Goal: Navigation & Orientation: Find specific page/section

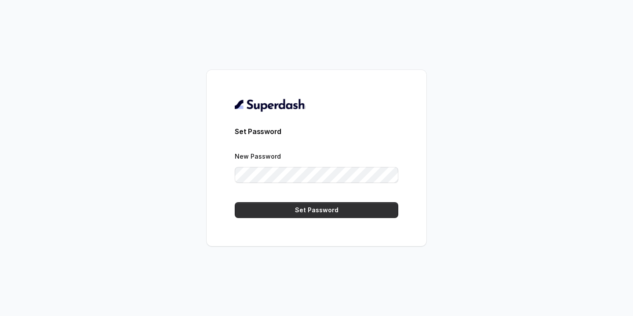
click at [328, 209] on button "Set Password" at bounding box center [316, 210] width 163 height 16
click at [300, 209] on button "Set Password" at bounding box center [316, 210] width 163 height 16
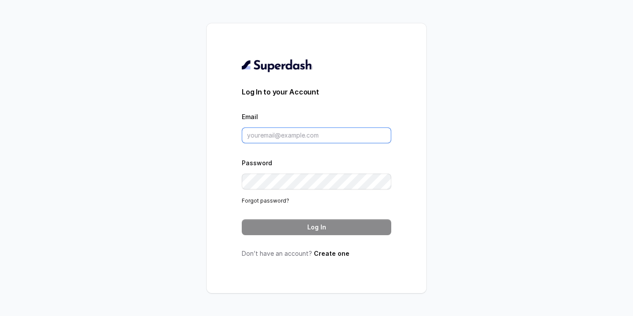
click at [268, 135] on input "Email" at bounding box center [316, 135] width 149 height 16
type input "[EMAIL_ADDRESS][DOMAIN_NAME]"
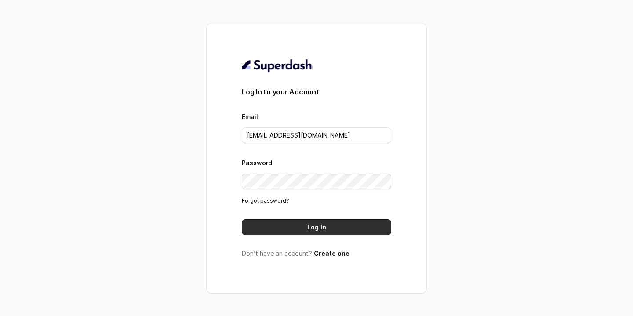
click at [298, 229] on button "Log In" at bounding box center [316, 227] width 149 height 16
click at [319, 225] on button "Log In" at bounding box center [316, 227] width 149 height 16
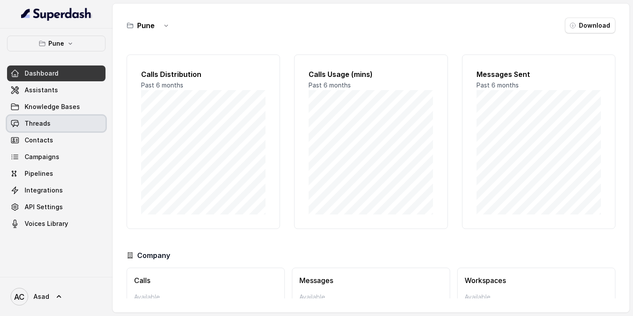
click at [34, 126] on span "Threads" at bounding box center [38, 123] width 26 height 9
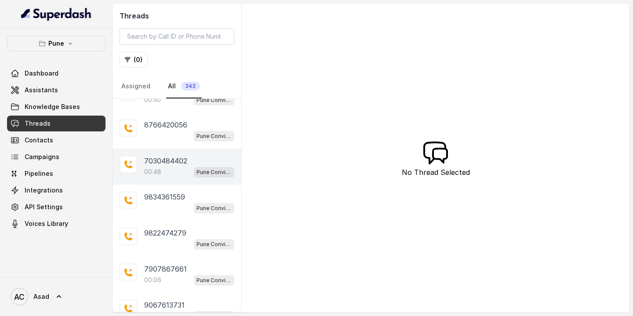
scroll to position [23, 0]
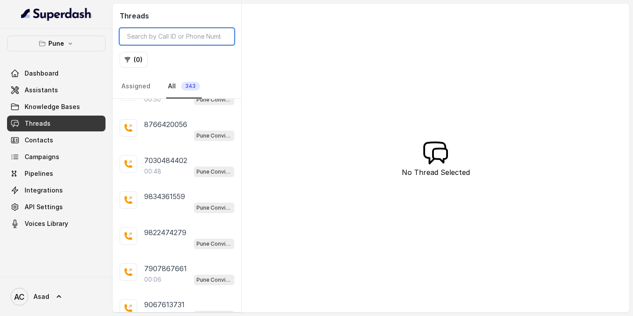
click at [172, 39] on input "search" at bounding box center [177, 36] width 115 height 17
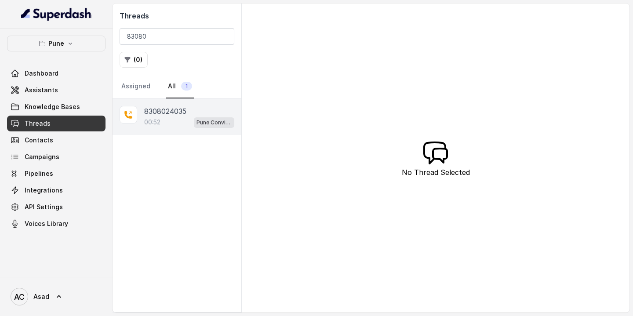
click at [159, 112] on p "8308024035" at bounding box center [165, 111] width 42 height 11
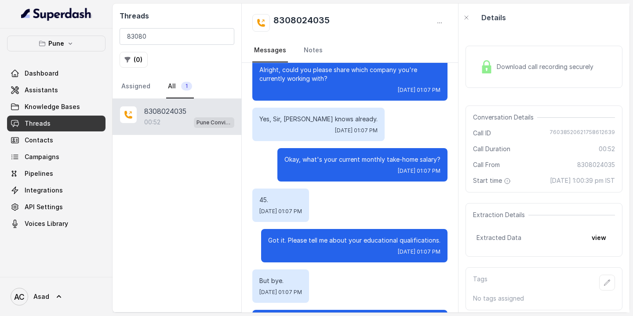
scroll to position [164, 0]
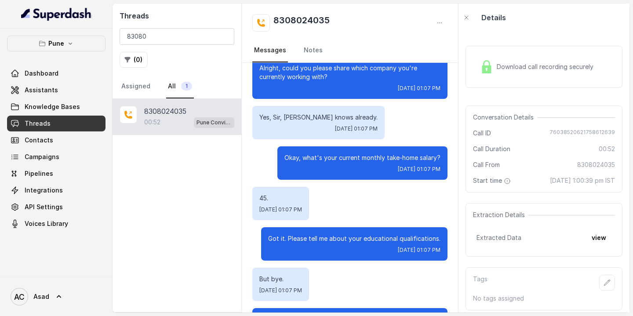
click at [521, 67] on span "Download call recording securely" at bounding box center [547, 66] width 100 height 9
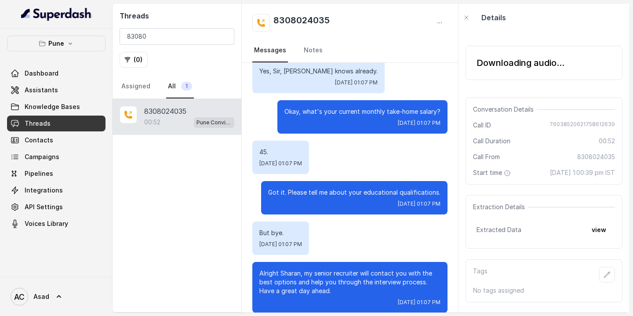
scroll to position [221, 0]
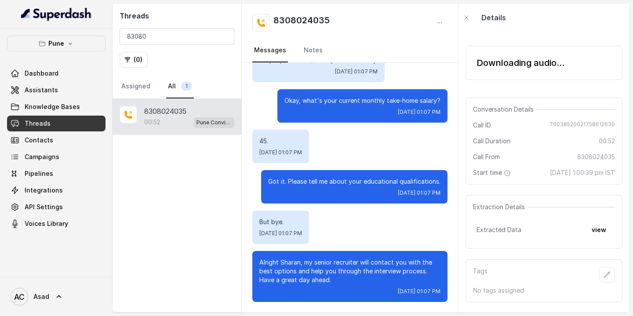
click at [555, 21] on div "Details" at bounding box center [543, 18] width 171 height 28
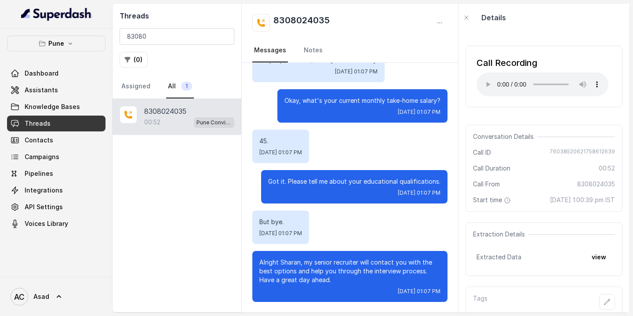
click at [179, 84] on link "All 1" at bounding box center [180, 87] width 28 height 24
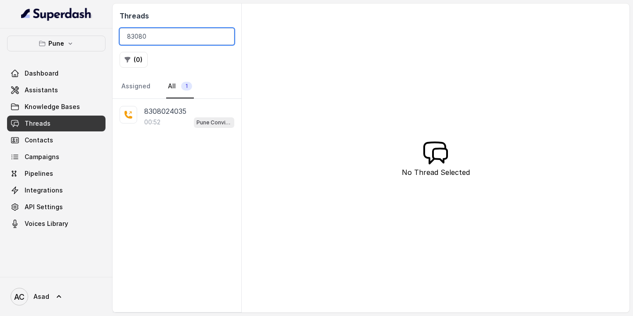
click at [153, 43] on input "83080" at bounding box center [177, 36] width 115 height 17
type input "8"
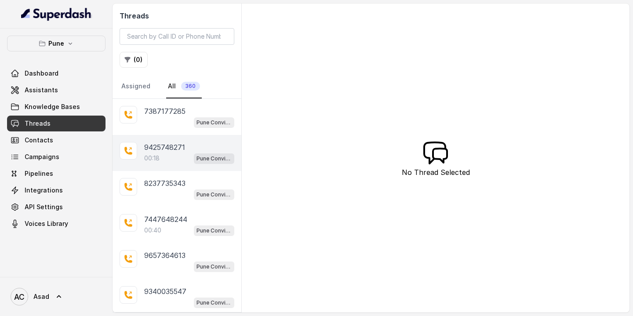
click at [158, 152] on p "9425748271" at bounding box center [164, 147] width 41 height 11
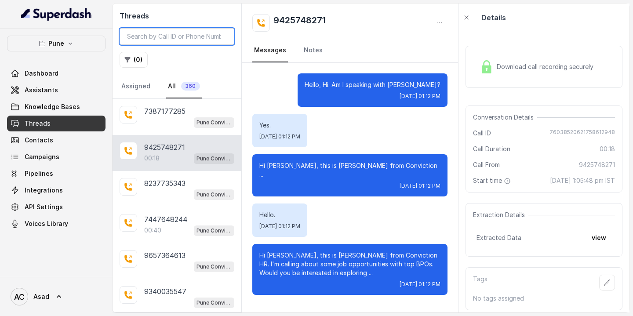
click at [170, 37] on input "search" at bounding box center [177, 36] width 115 height 17
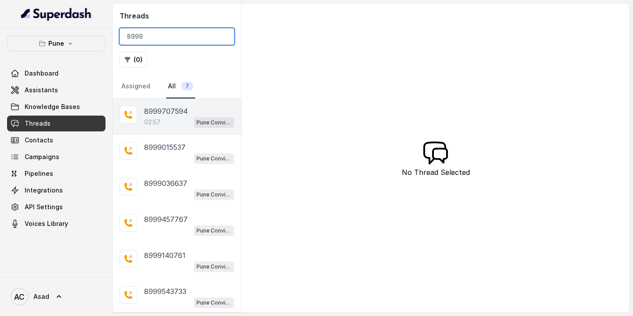
type input "8999"
click at [169, 116] on div "02:57 Pune Conviction HR Outbound Assistant" at bounding box center [189, 121] width 90 height 11
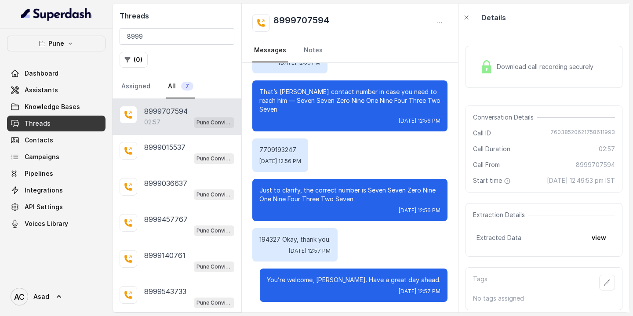
scroll to position [14, 0]
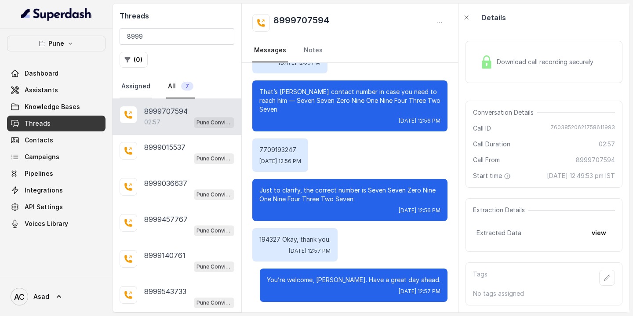
click at [135, 85] on link "Assigned" at bounding box center [136, 87] width 33 height 24
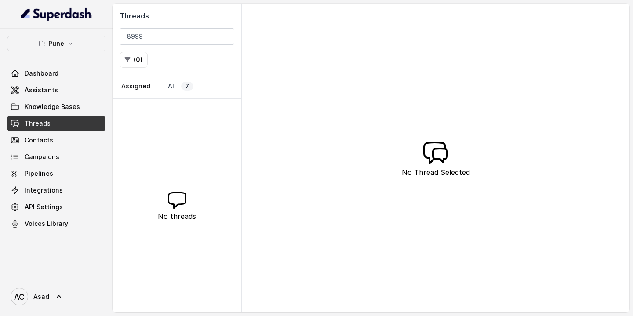
click at [175, 85] on link "All 7" at bounding box center [180, 87] width 29 height 24
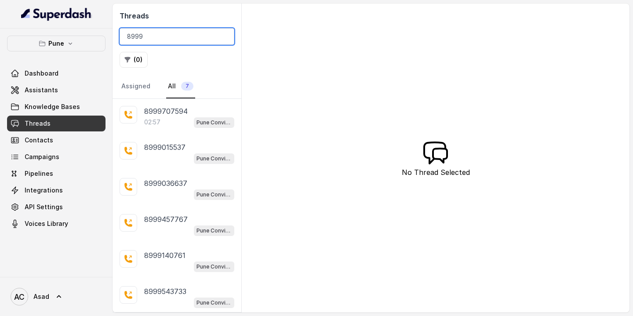
click at [154, 36] on input "8999" at bounding box center [177, 36] width 115 height 17
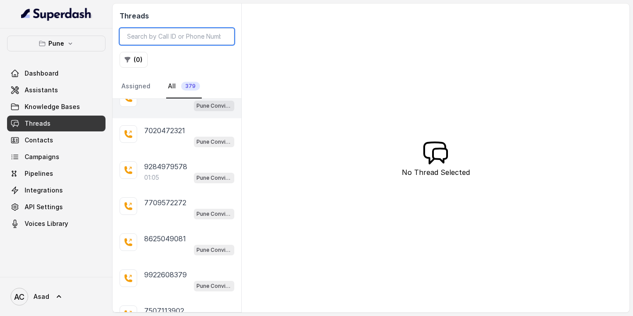
scroll to position [170, 0]
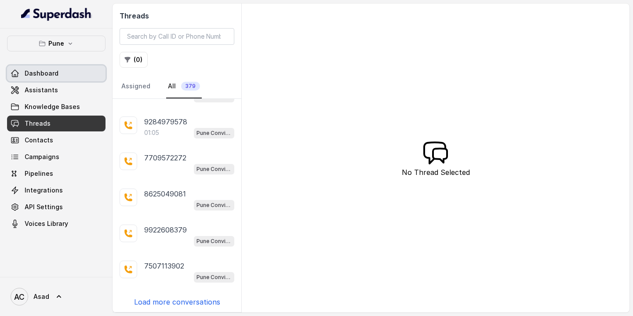
click at [35, 70] on span "Dashboard" at bounding box center [42, 73] width 34 height 9
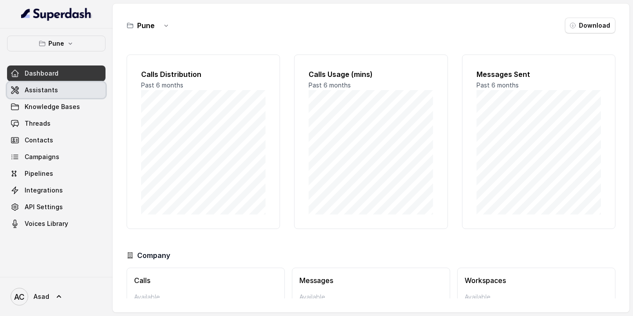
click at [66, 87] on link "Assistants" at bounding box center [56, 90] width 98 height 16
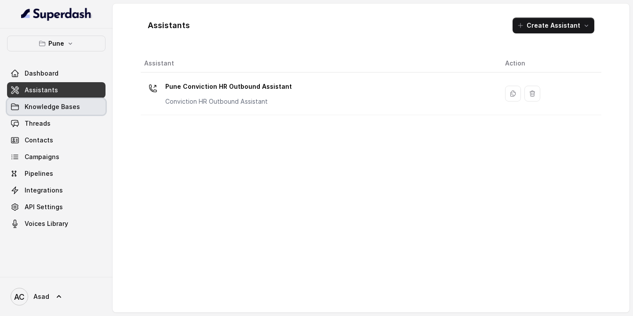
click at [45, 105] on span "Knowledge Bases" at bounding box center [52, 106] width 55 height 9
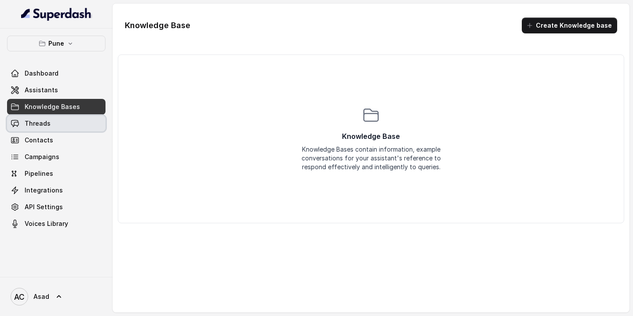
click at [40, 123] on span "Threads" at bounding box center [38, 123] width 26 height 9
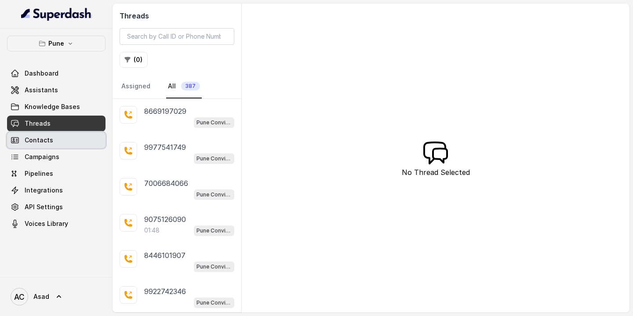
click at [39, 140] on span "Contacts" at bounding box center [39, 140] width 29 height 9
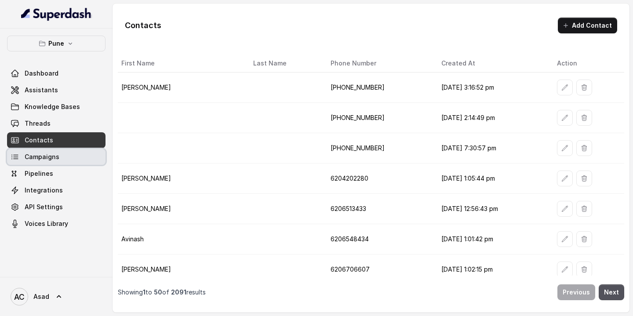
click at [51, 158] on span "Campaigns" at bounding box center [42, 156] width 35 height 9
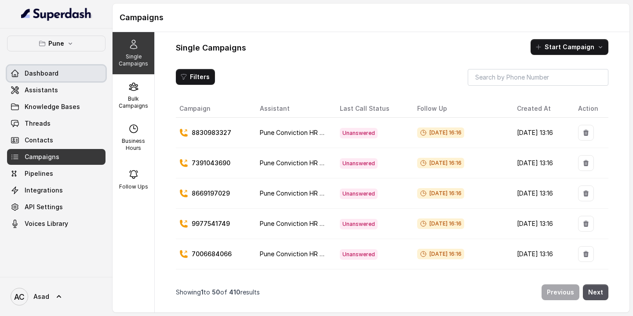
click at [45, 76] on span "Dashboard" at bounding box center [42, 73] width 34 height 9
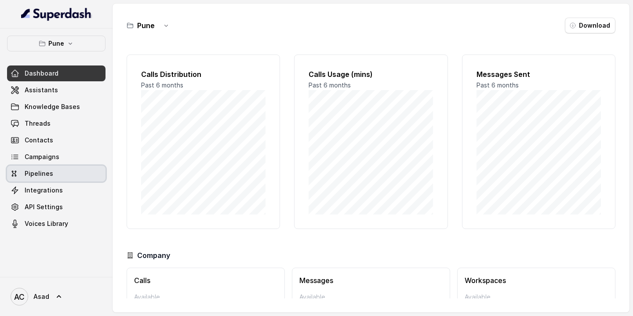
click at [47, 174] on span "Pipelines" at bounding box center [39, 173] width 29 height 9
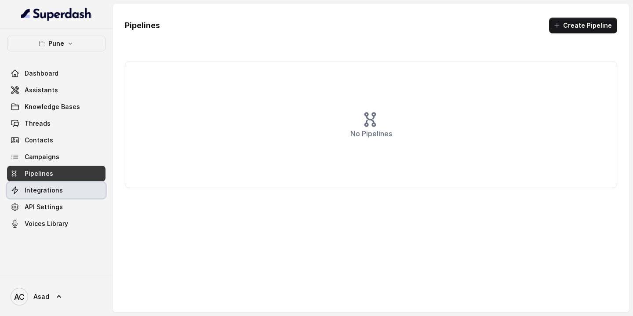
click at [40, 191] on span "Integrations" at bounding box center [44, 190] width 38 height 9
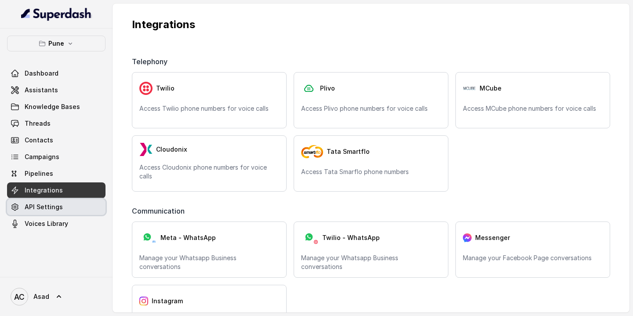
click at [39, 209] on span "API Settings" at bounding box center [44, 207] width 38 height 9
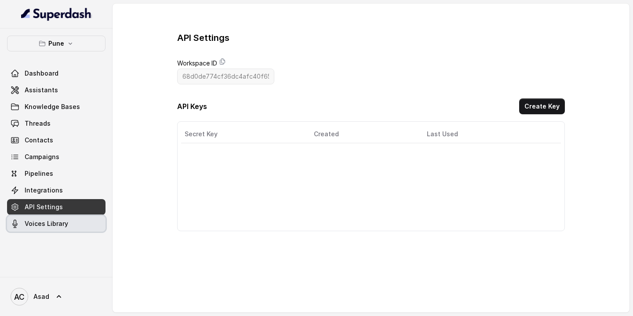
click at [39, 223] on span "Voices Library" at bounding box center [47, 223] width 44 height 9
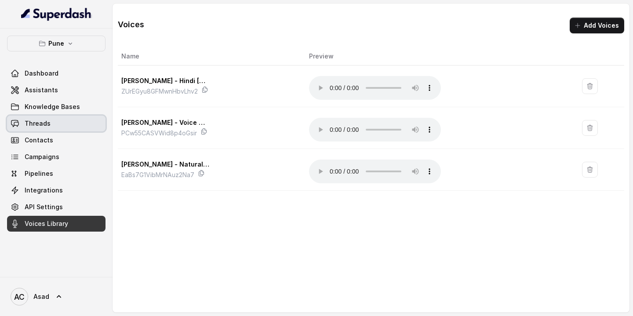
click at [53, 123] on link "Threads" at bounding box center [56, 124] width 98 height 16
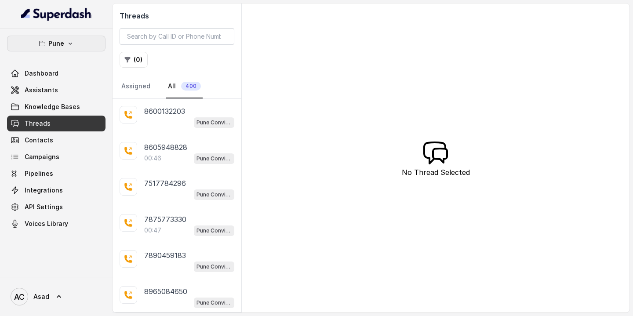
click at [75, 45] on button "Pune" at bounding box center [56, 44] width 98 height 16
click at [314, 74] on div "Threads ( 0 ) Assigned All 400 8600132203 Pune Conviction HR Outbound Assistant…" at bounding box center [371, 158] width 517 height 309
click at [83, 45] on button "Pune" at bounding box center [56, 44] width 98 height 16
click at [52, 253] on div "Pune Dashboard Assistants Knowledge Bases Threads Contacts Campaigns Pipelines …" at bounding box center [56, 153] width 113 height 248
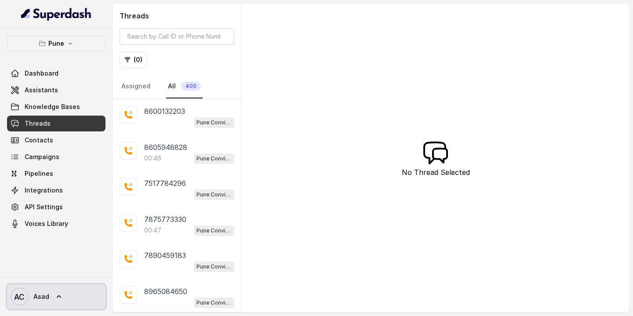
click at [59, 295] on icon at bounding box center [58, 296] width 9 height 9
click at [53, 243] on nav "Pune Dashboard Assistants Knowledge Bases Threads Contacts Campaigns Pipelines …" at bounding box center [56, 158] width 113 height 316
click at [362, 98] on div "Threads ( 0 ) Assigned All 400 8600132203 Pune Conviction HR Outbound Assistant…" at bounding box center [371, 158] width 517 height 309
click at [54, 257] on div "Pune Dashboard Assistants Knowledge Bases Threads Contacts Campaigns Pipelines …" at bounding box center [56, 153] width 113 height 248
click at [56, 295] on icon at bounding box center [58, 296] width 9 height 9
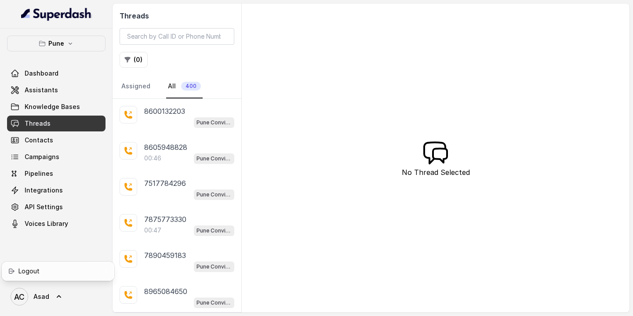
click at [47, 231] on nav "Pune Dashboard Assistants Knowledge Bases Threads Contacts Campaigns Pipelines …" at bounding box center [56, 158] width 113 height 316
click at [339, 61] on div "Threads ( 0 ) Assigned All 400 8600132203 Pune Conviction HR Outbound Assistant…" at bounding box center [371, 158] width 517 height 309
click at [67, 43] on icon "button" at bounding box center [70, 43] width 7 height 7
click at [316, 207] on div "Threads ( 0 ) Assigned All 400 8600132203 Pune Conviction HR Outbound Assistant…" at bounding box center [371, 158] width 517 height 309
